Goal: Information Seeking & Learning: Learn about a topic

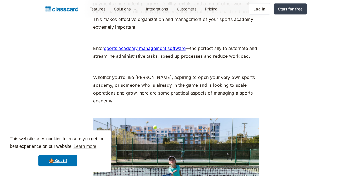
scroll to position [330, 0]
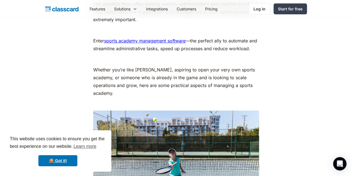
click at [138, 38] on link "sports academy management software" at bounding box center [145, 41] width 82 height 6
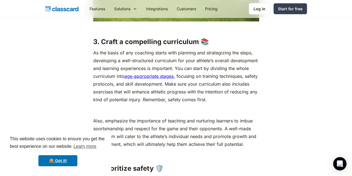
scroll to position [910, 0]
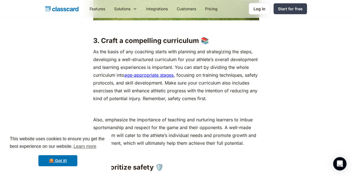
click at [125, 72] on link "age-appropriate stages" at bounding box center [149, 75] width 49 height 6
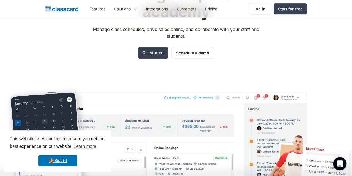
scroll to position [176, 0]
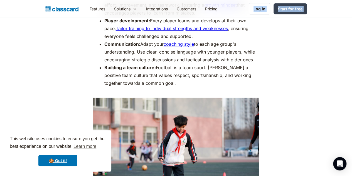
scroll to position [2229, 0]
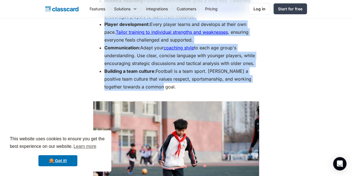
drag, startPoint x: 90, startPoint y: 53, endPoint x: 189, endPoint y: 97, distance: 109.3
copy div "Building a Love for the Game: Coaching U8 Players At this tender age, forget ab…"
